Goal: Task Accomplishment & Management: Use online tool/utility

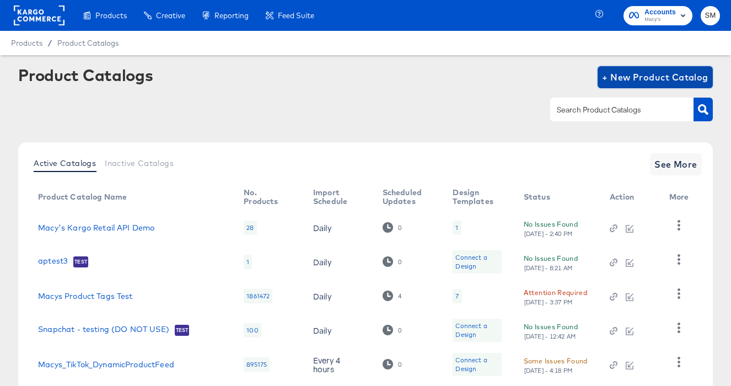
click at [667, 77] on span "+ New Product Catalog" at bounding box center [655, 77] width 106 height 15
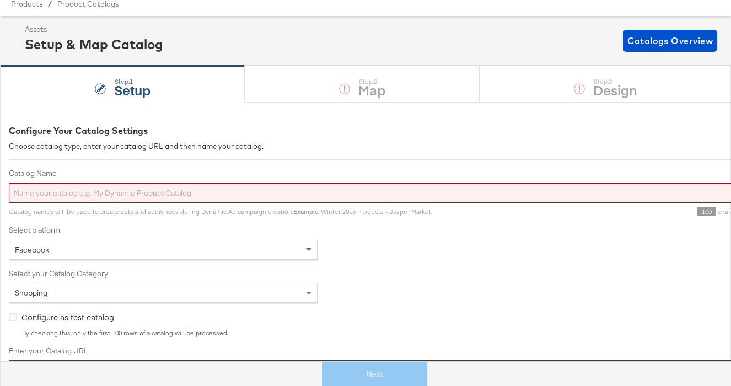
scroll to position [76, 0]
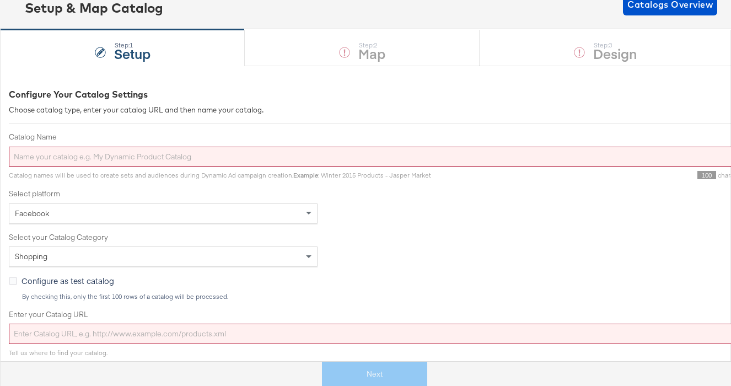
click at [197, 258] on div "Shopping" at bounding box center [163, 256] width 308 height 19
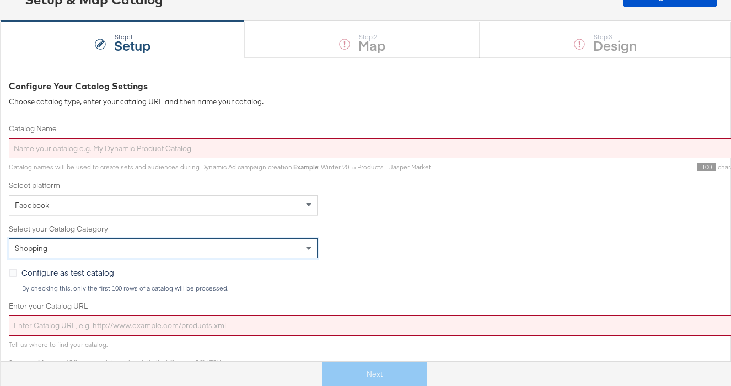
scroll to position [86, 0]
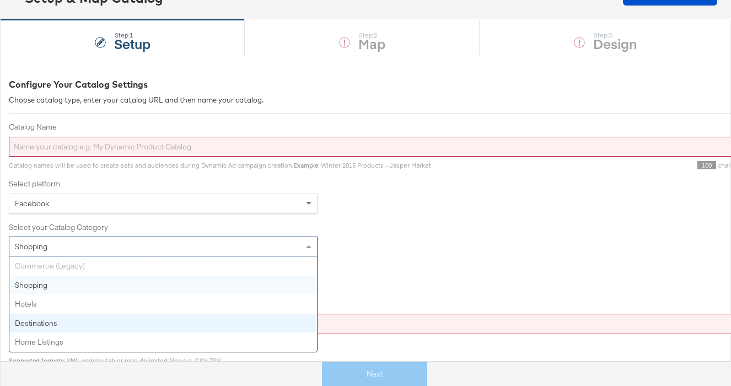
click at [312, 249] on span at bounding box center [310, 246] width 14 height 19
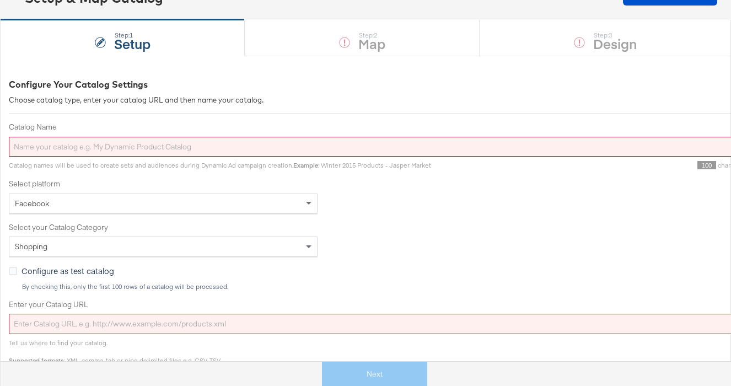
click at [458, 241] on div "Shopping" at bounding box center [395, 247] width 772 height 20
